Goal: Task Accomplishment & Management: Manage account settings

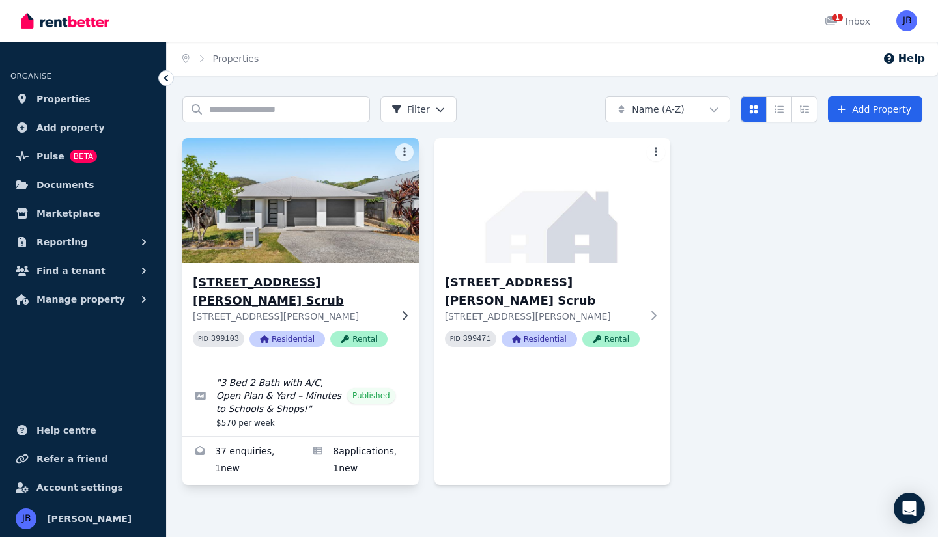
click at [330, 225] on img at bounding box center [300, 201] width 248 height 132
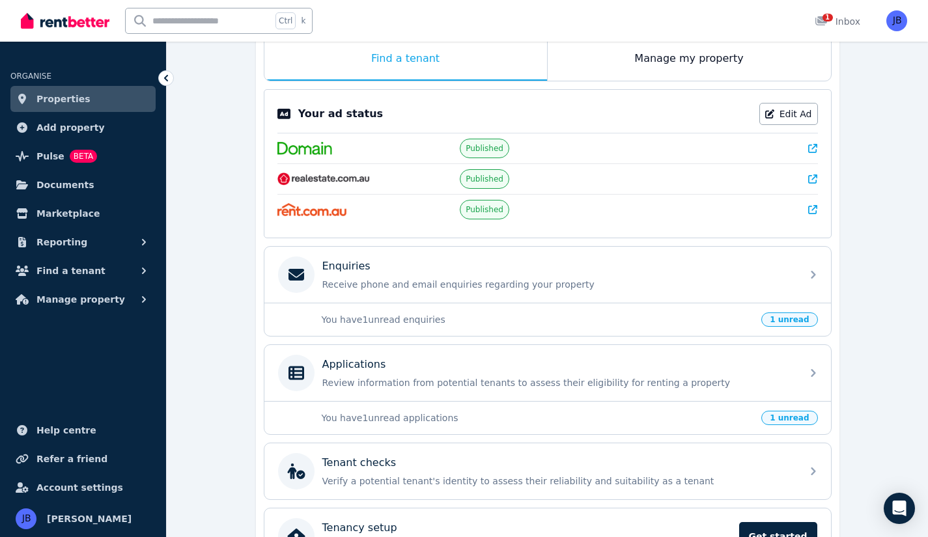
scroll to position [218, 0]
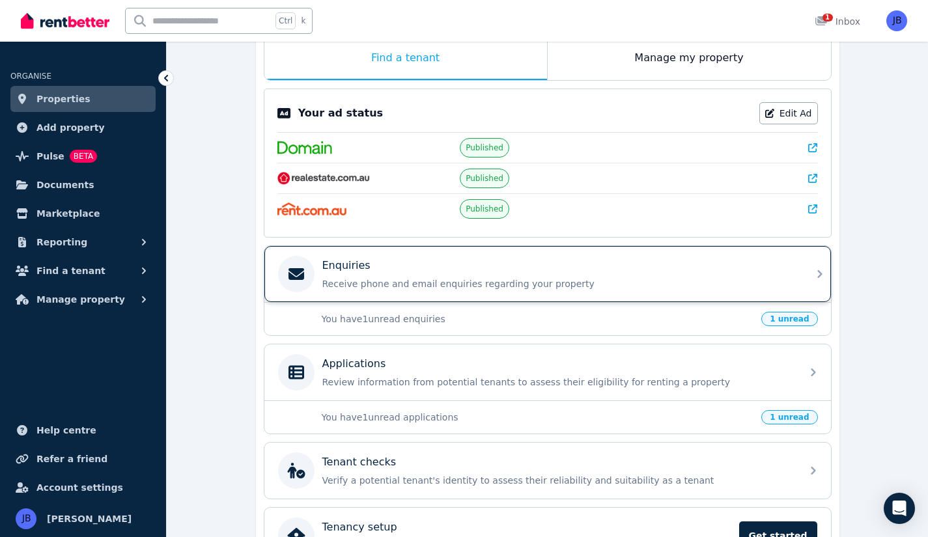
click at [440, 284] on p "Receive phone and email enquiries regarding your property" at bounding box center [557, 283] width 471 height 13
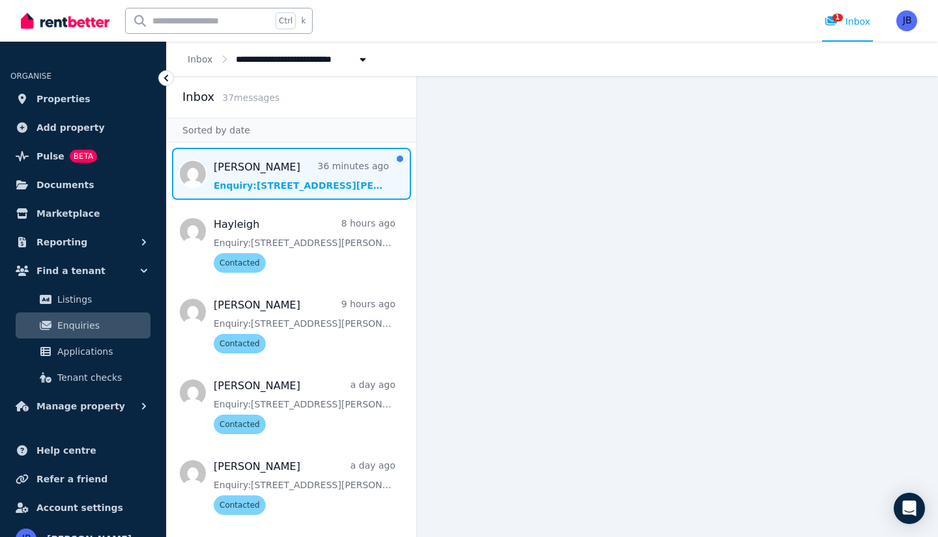
click at [319, 163] on span "Message list" at bounding box center [291, 174] width 249 height 52
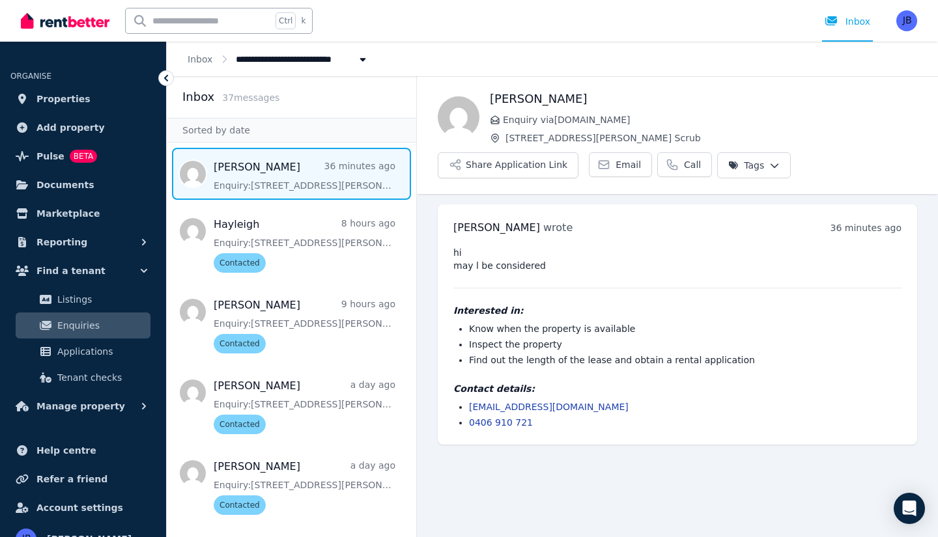
click at [742, 163] on html "**********" at bounding box center [469, 268] width 938 height 537
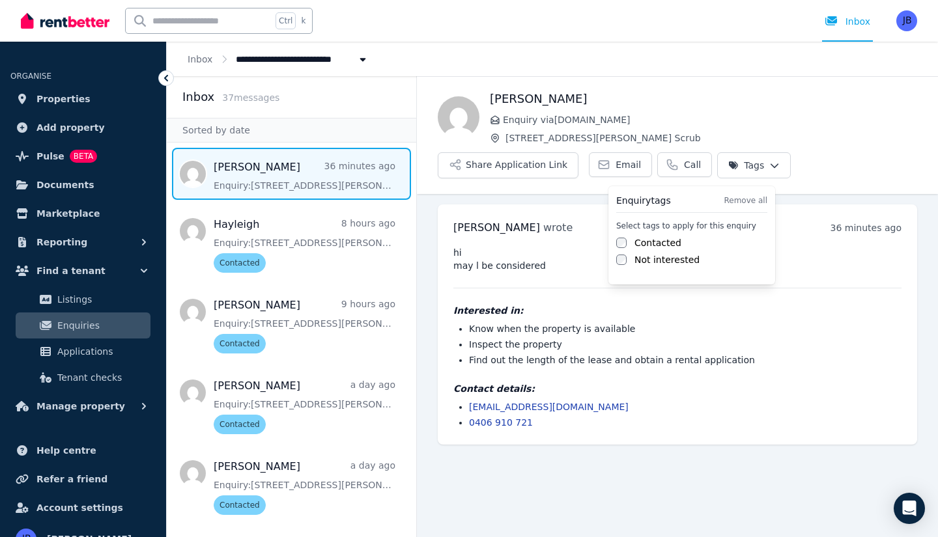
click at [617, 247] on div at bounding box center [621, 242] width 10 height 13
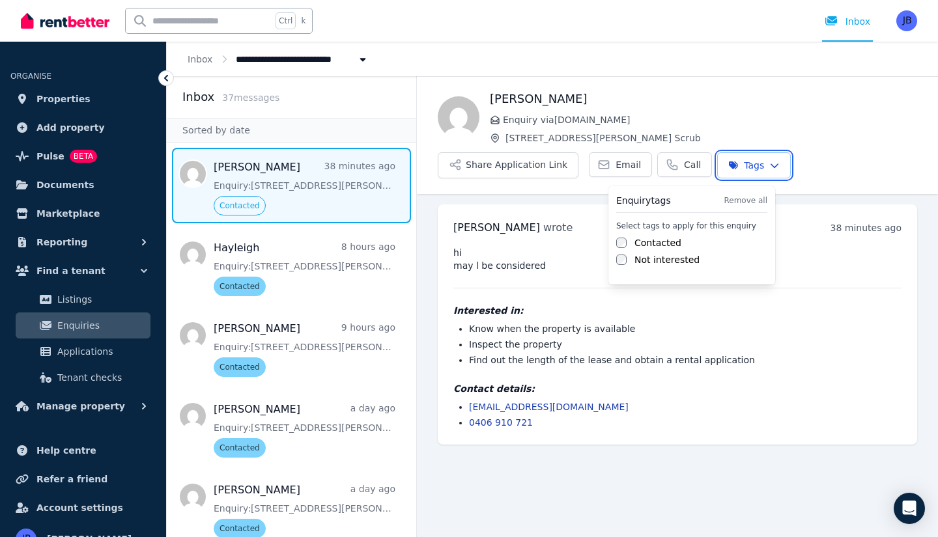
click at [482, 503] on html "**********" at bounding box center [469, 268] width 938 height 537
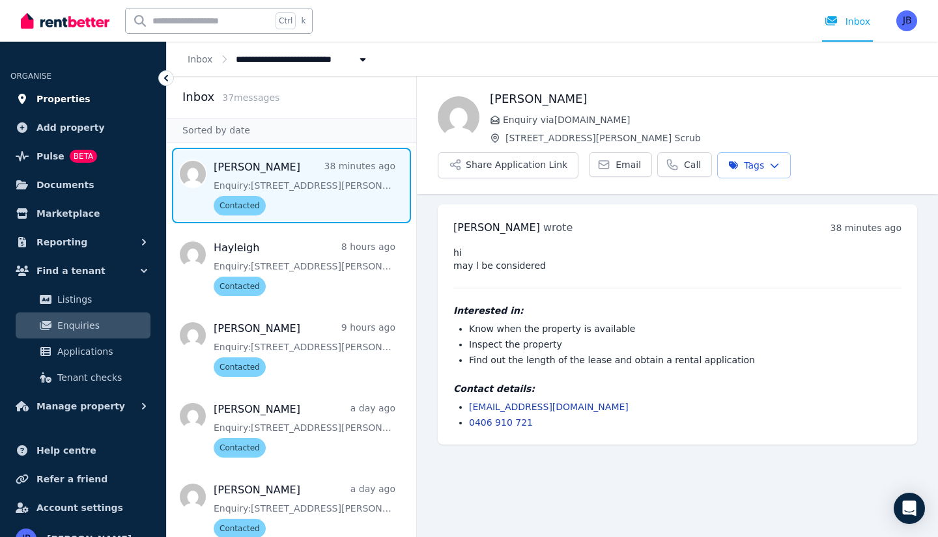
click at [56, 99] on span "Properties" at bounding box center [63, 99] width 54 height 16
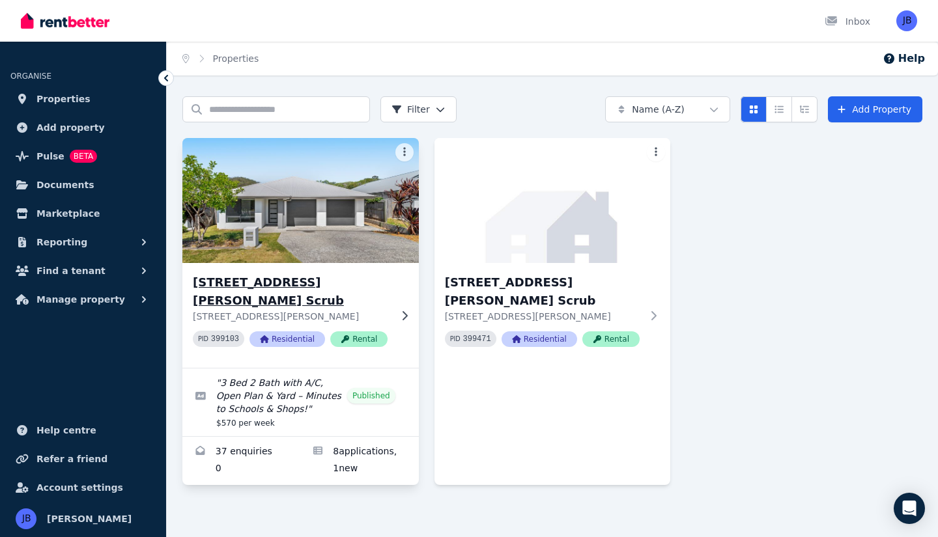
click at [335, 210] on img at bounding box center [300, 201] width 248 height 132
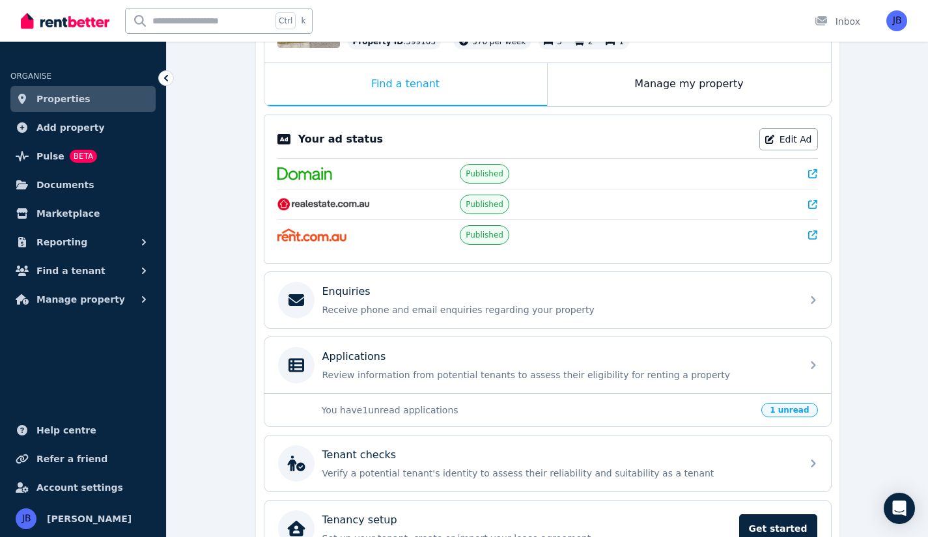
scroll to position [223, 0]
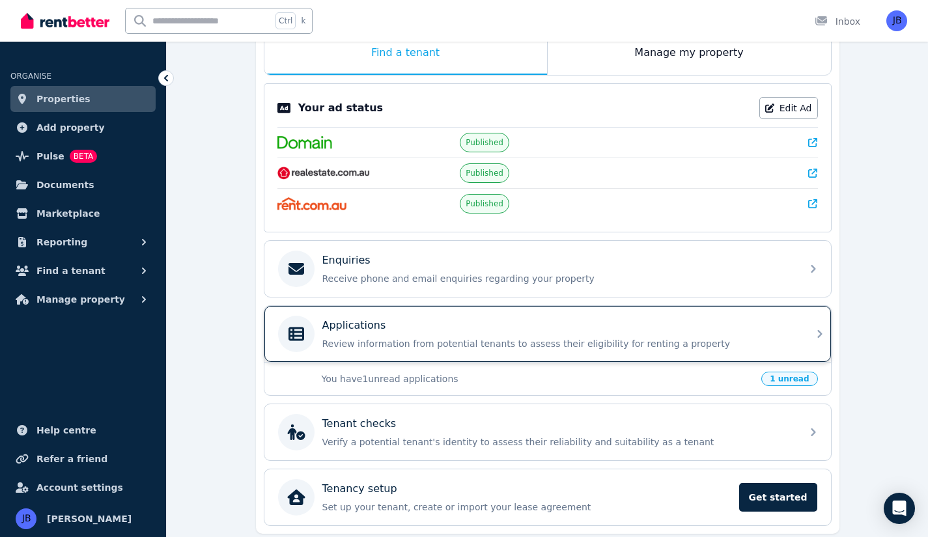
click at [423, 334] on div "Applications Review information from potential tenants to assess their eligibil…" at bounding box center [557, 334] width 471 height 33
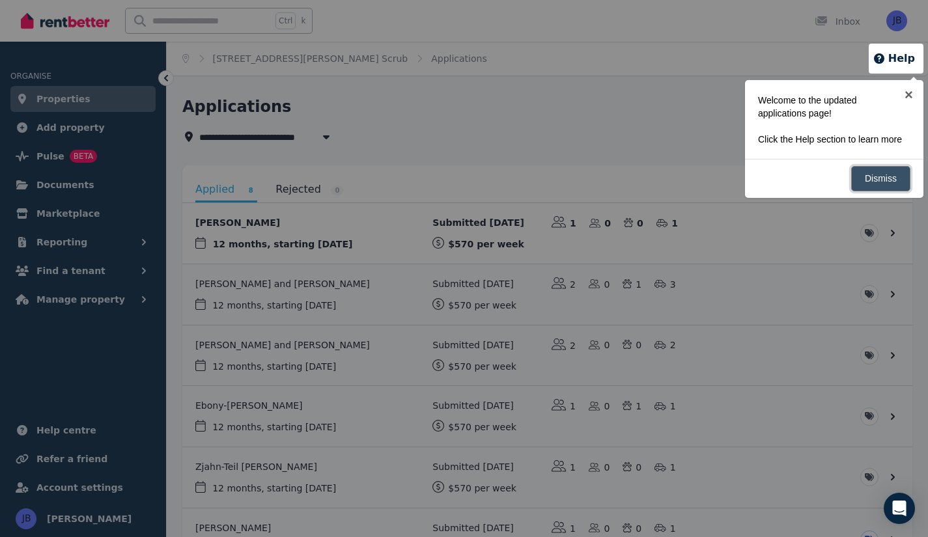
click at [880, 191] on link "Dismiss" at bounding box center [880, 178] width 59 height 25
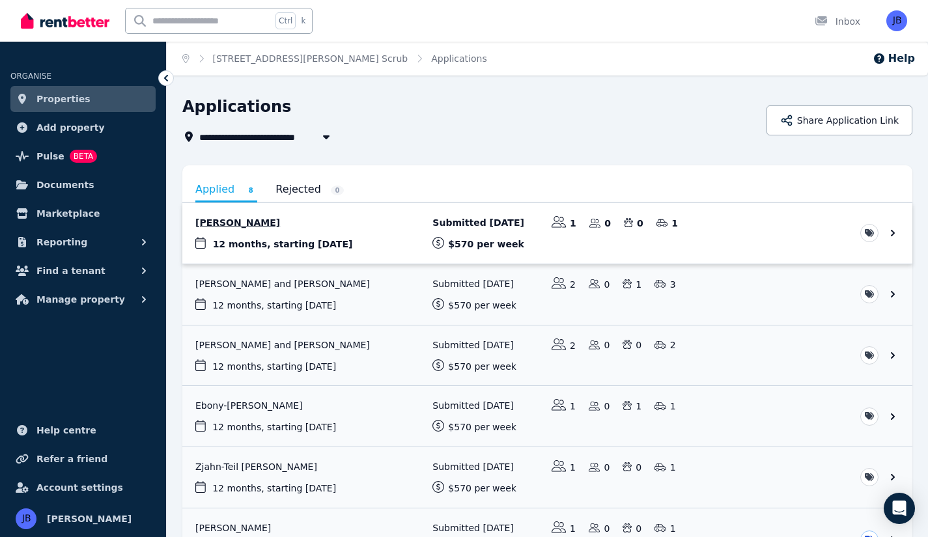
click at [394, 219] on link "View application: Ester Gladys Chirara" at bounding box center [547, 233] width 730 height 61
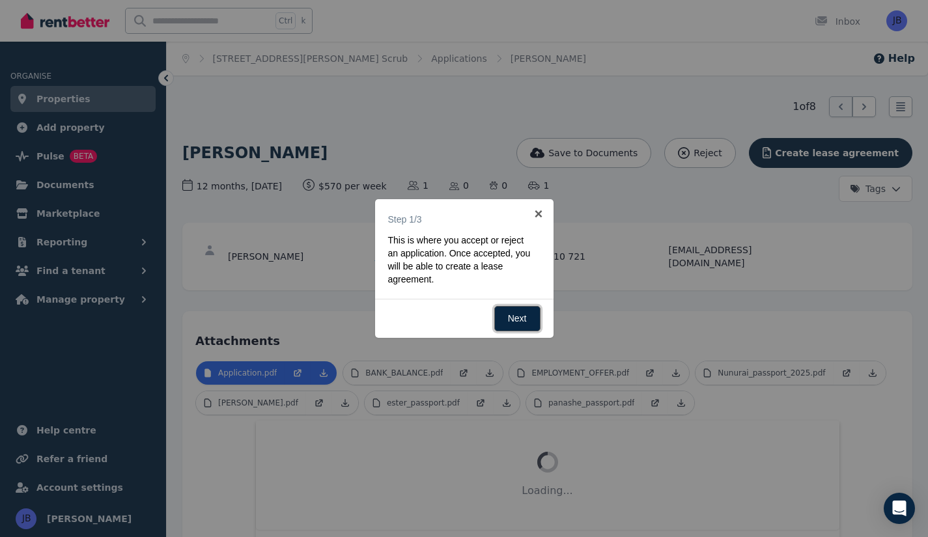
scroll to position [51, 0]
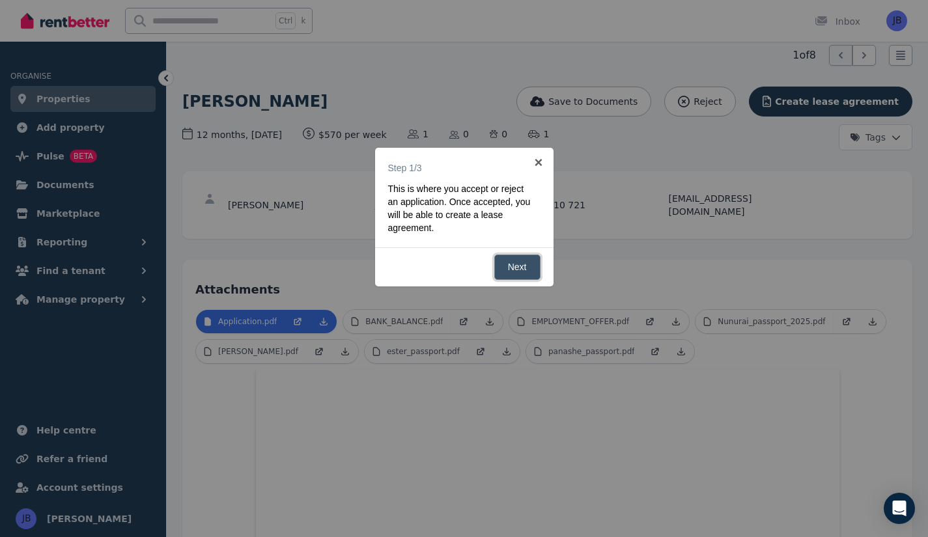
click at [514, 268] on link "Next" at bounding box center [517, 267] width 46 height 25
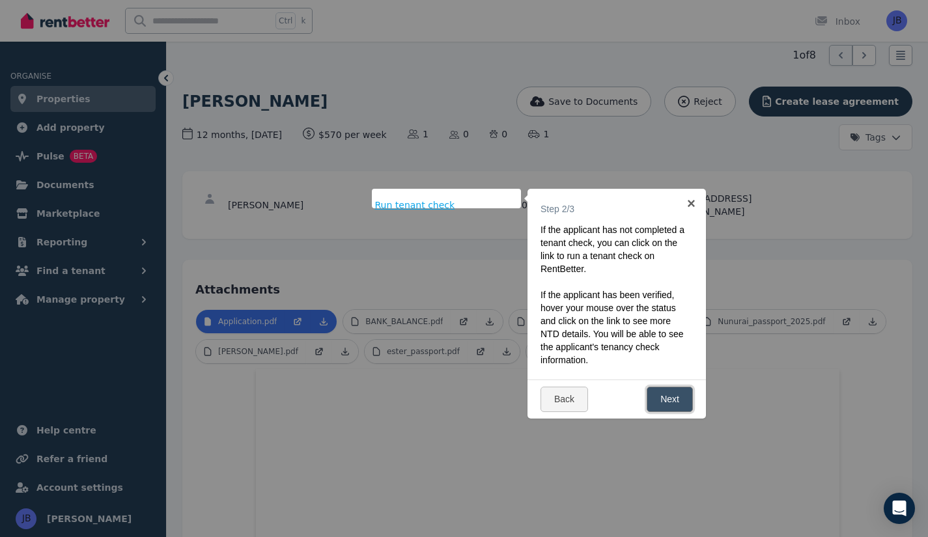
click at [670, 403] on link "Next" at bounding box center [670, 399] width 46 height 25
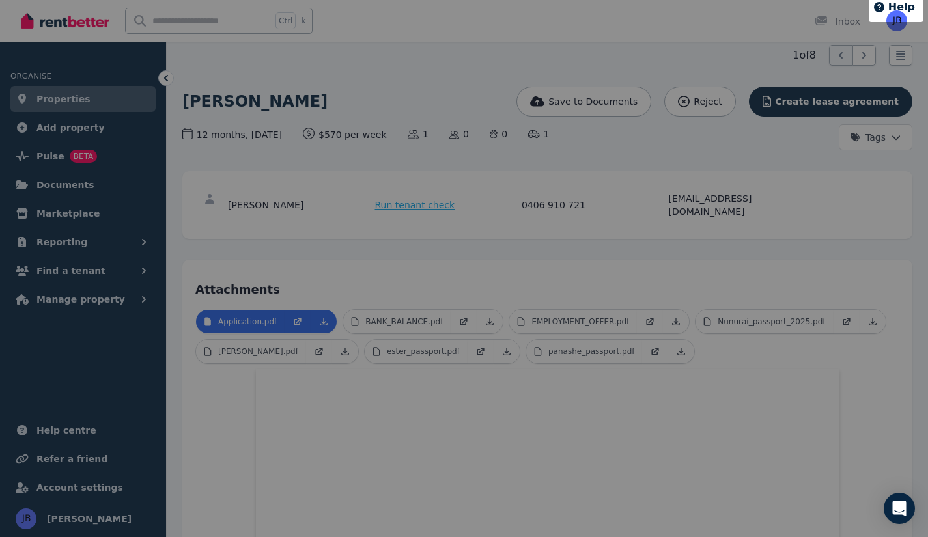
scroll to position [0, 0]
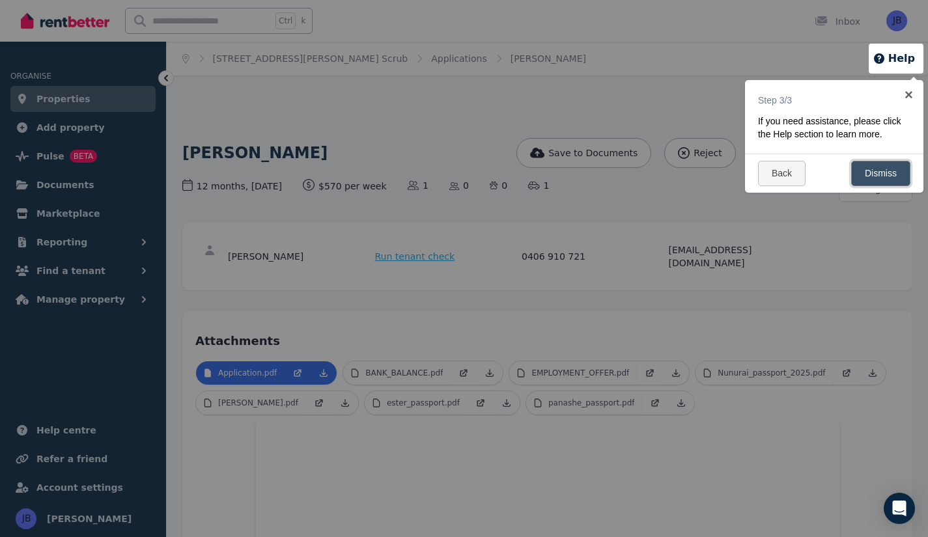
click at [888, 184] on link "Dismiss" at bounding box center [880, 173] width 59 height 25
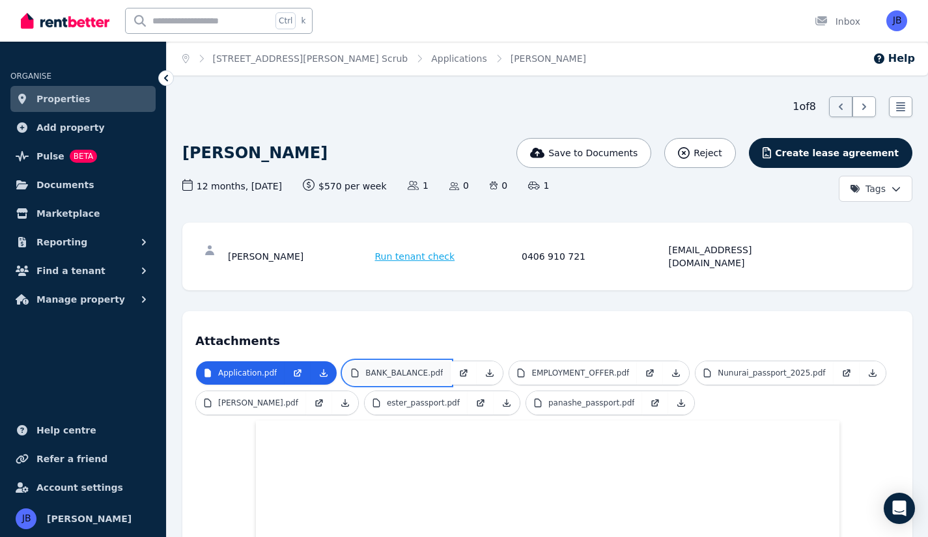
click at [397, 368] on p "BANK_BALANCE.pdf" at bounding box center [403, 373] width 77 height 10
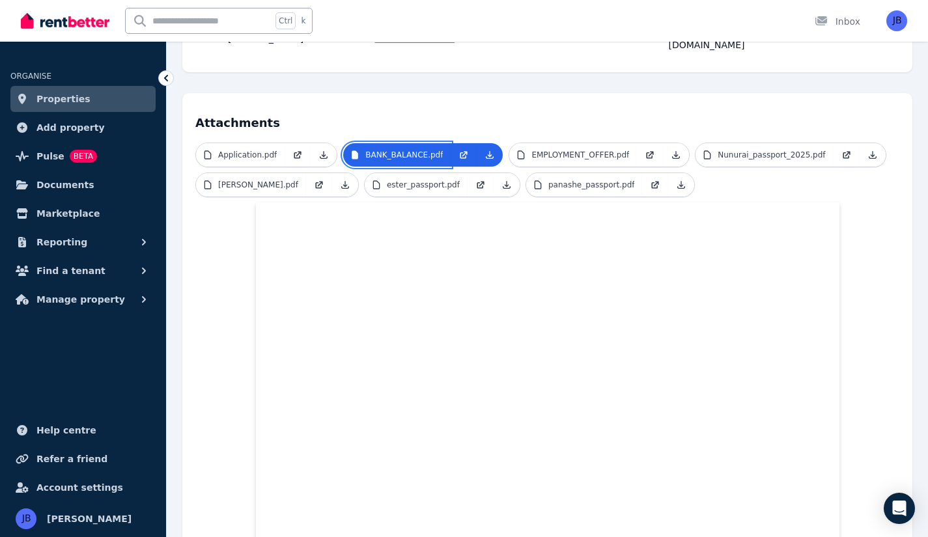
scroll to position [145, 0]
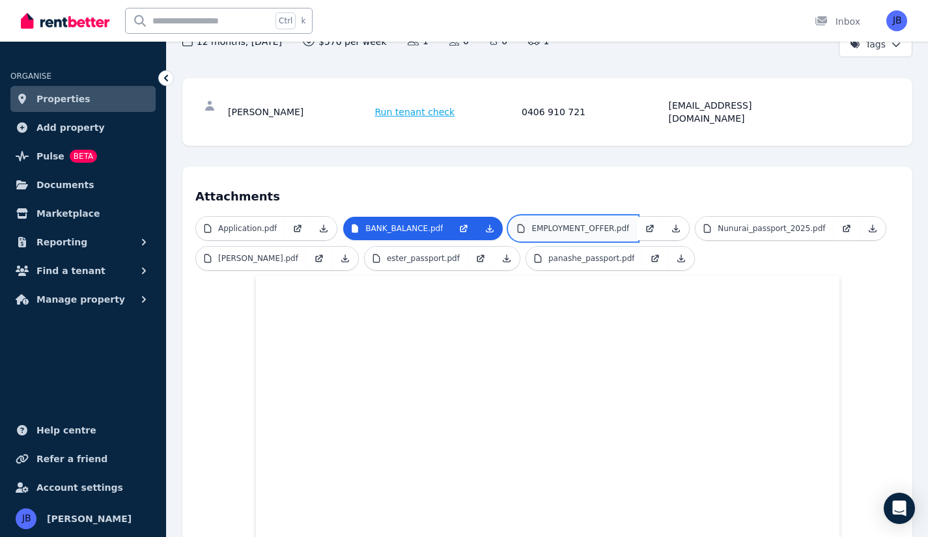
click at [565, 221] on link "EMPLOYMENT_OFFER.pdf" at bounding box center [573, 228] width 128 height 23
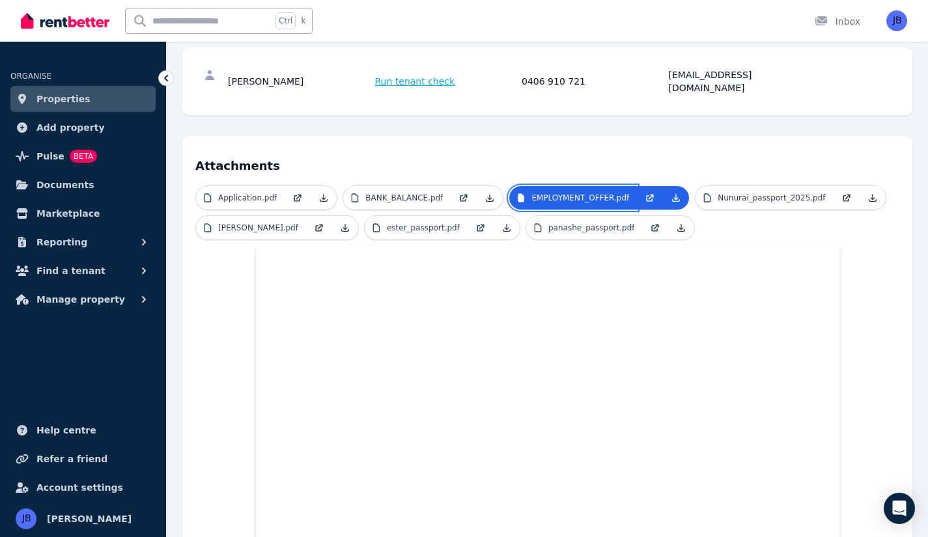
scroll to position [0, 0]
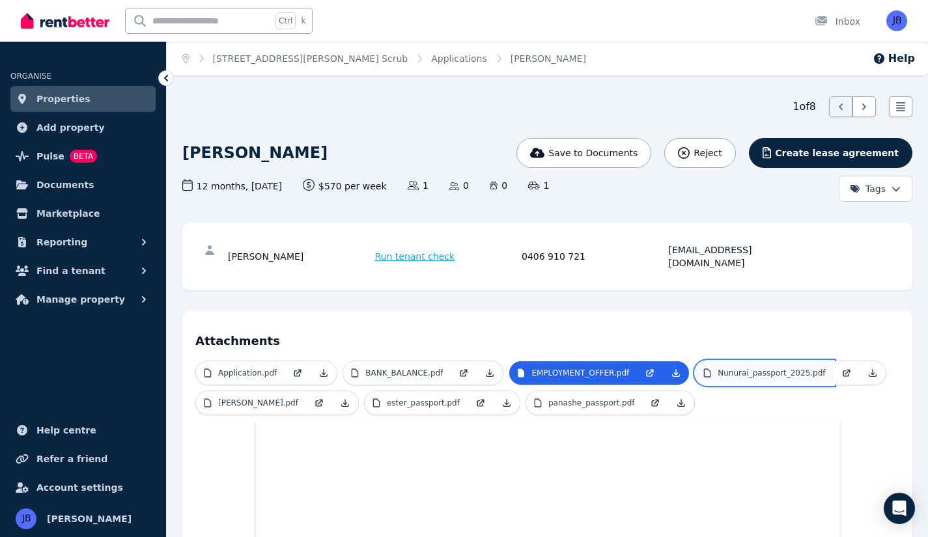
click at [727, 361] on link "Nunurai_passport_2025.pdf" at bounding box center [763, 372] width 137 height 23
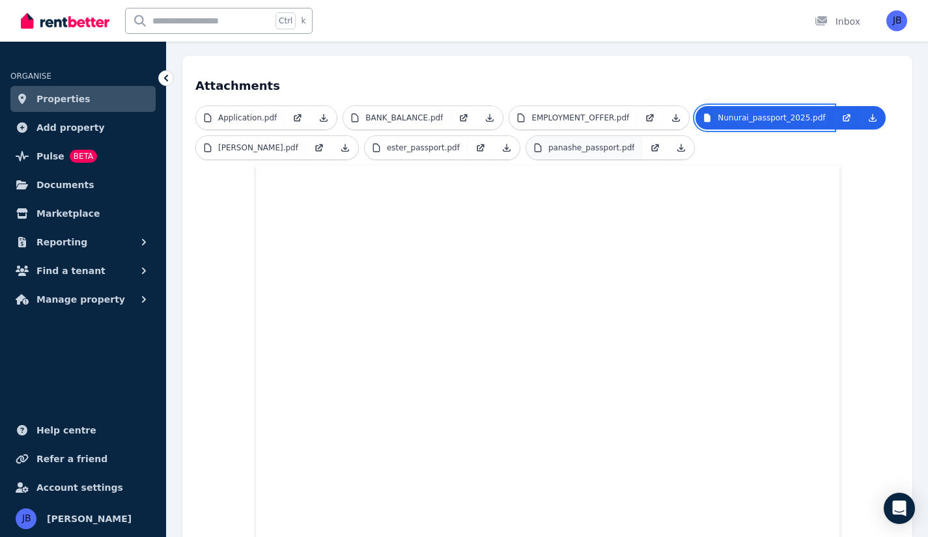
scroll to position [262, 0]
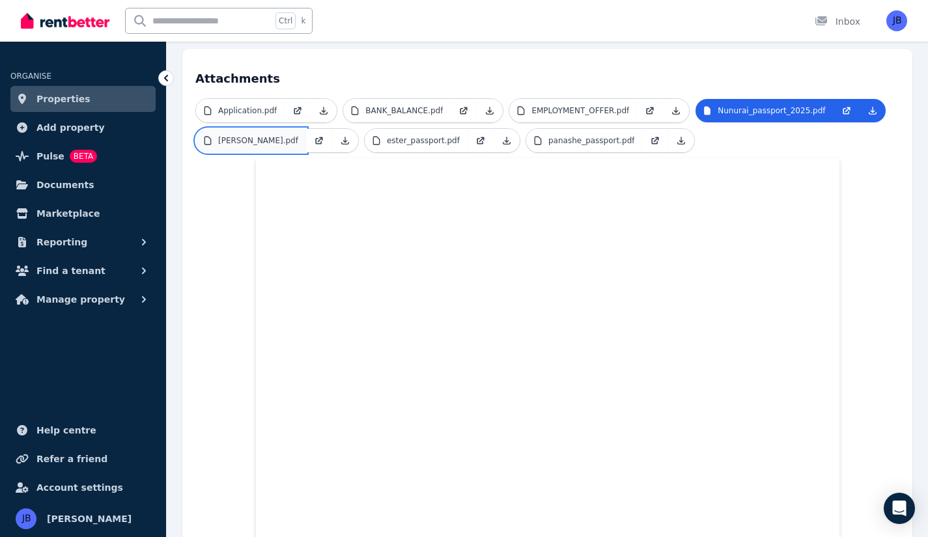
click at [279, 135] on p "[PERSON_NAME].pdf" at bounding box center [258, 140] width 80 height 10
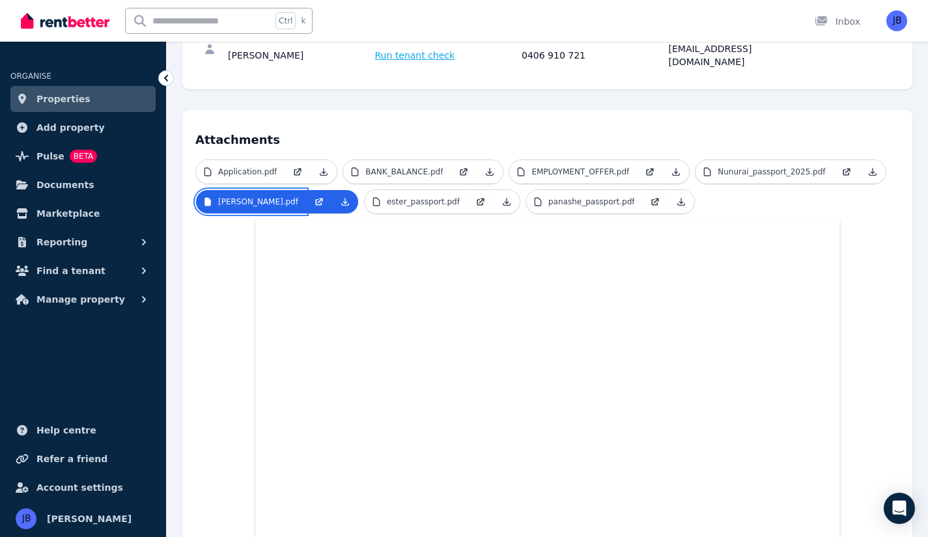
scroll to position [201, 0]
click at [417, 197] on p "ester_passport.pdf" at bounding box center [423, 202] width 73 height 10
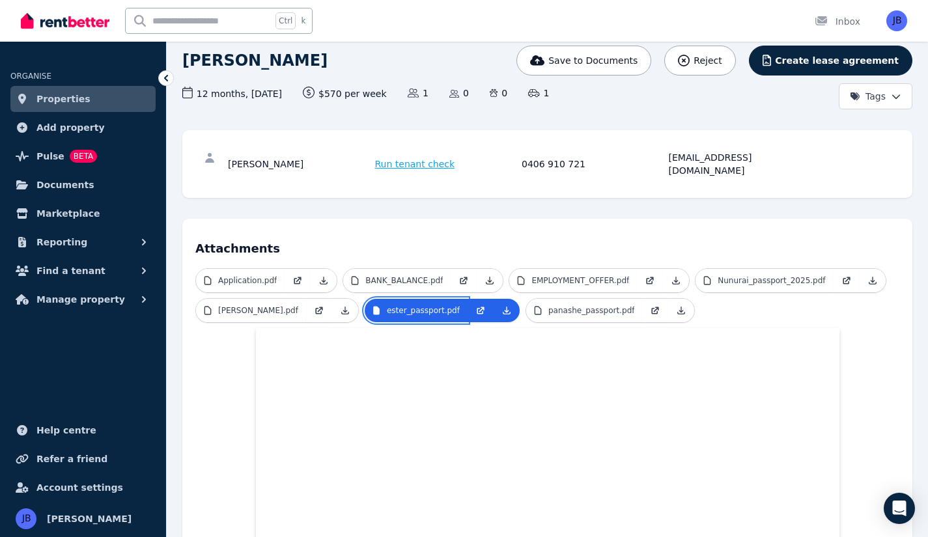
scroll to position [82, 0]
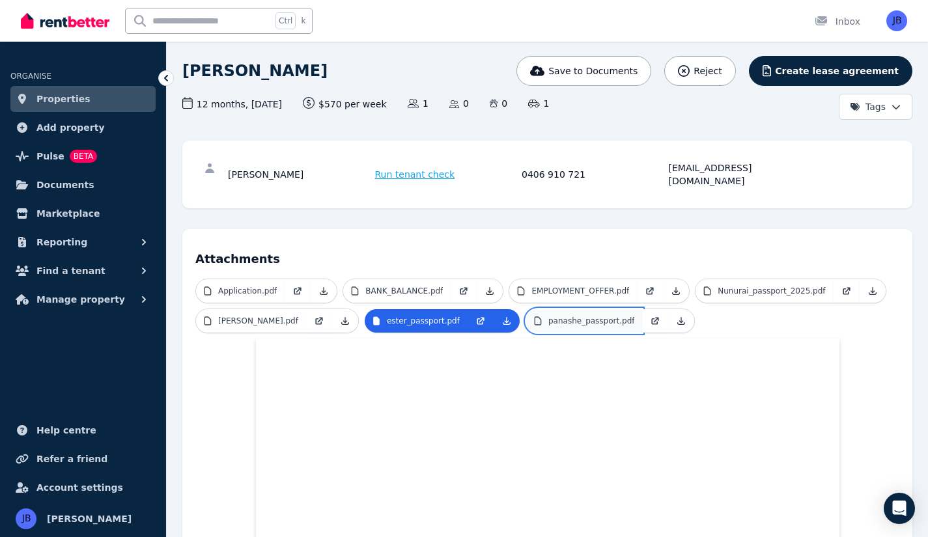
click at [574, 309] on link "panashe_passport.pdf" at bounding box center [584, 320] width 117 height 23
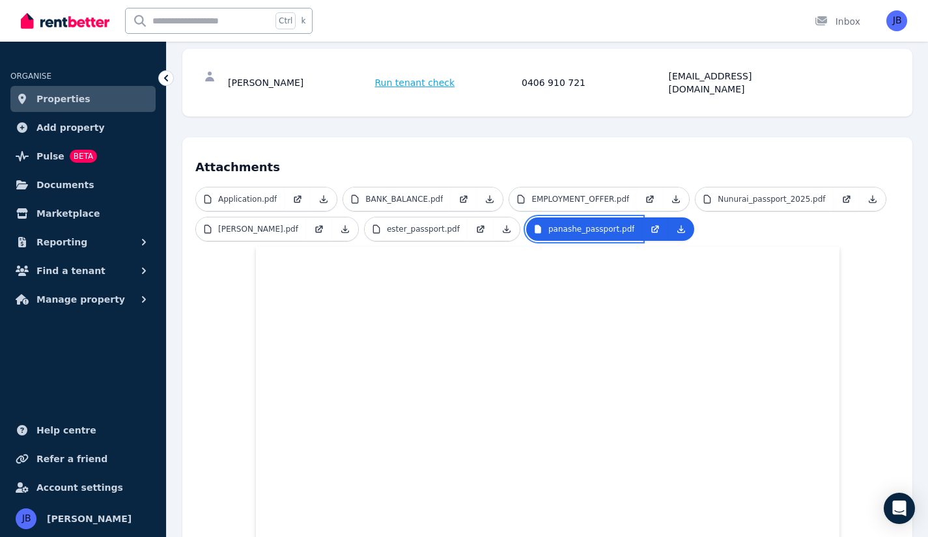
scroll to position [0, 0]
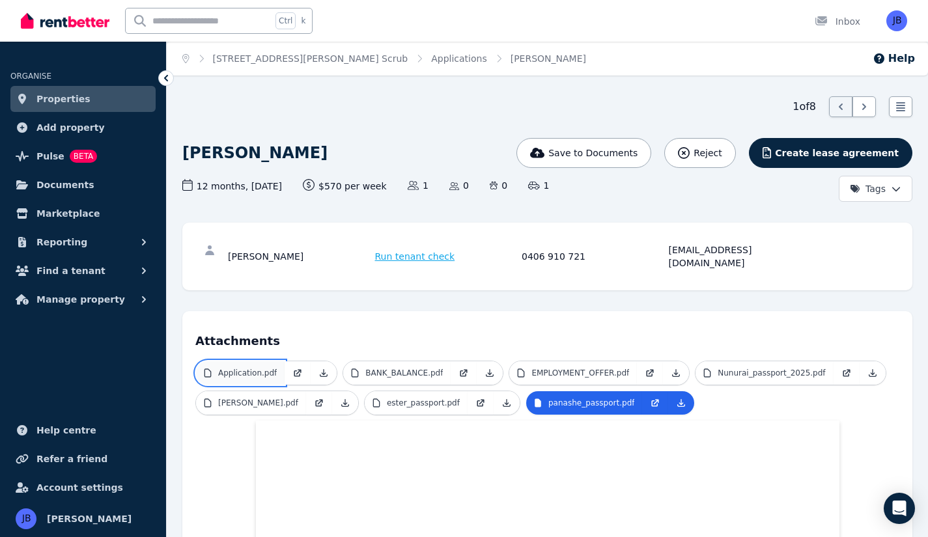
click at [231, 361] on link "Application.pdf" at bounding box center [240, 372] width 89 height 23
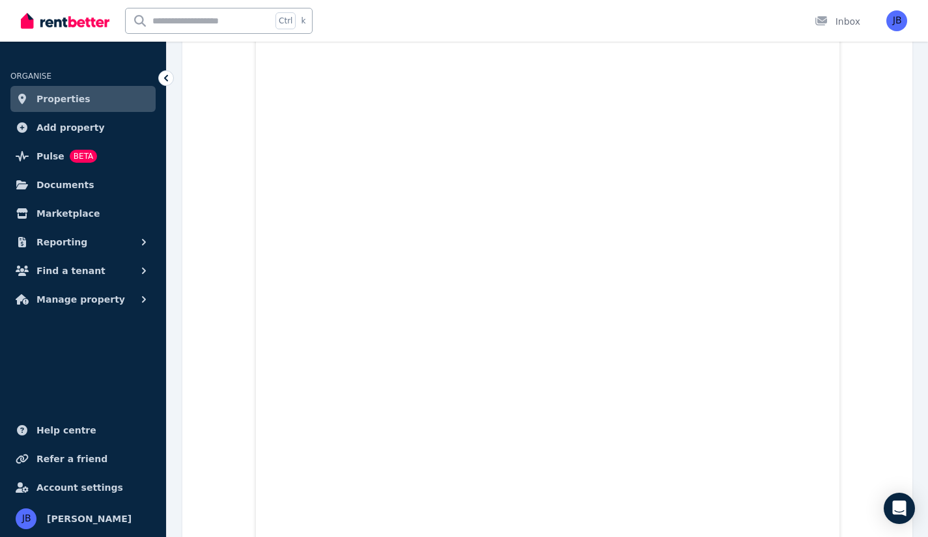
scroll to position [923, 0]
